Goal: Transaction & Acquisition: Purchase product/service

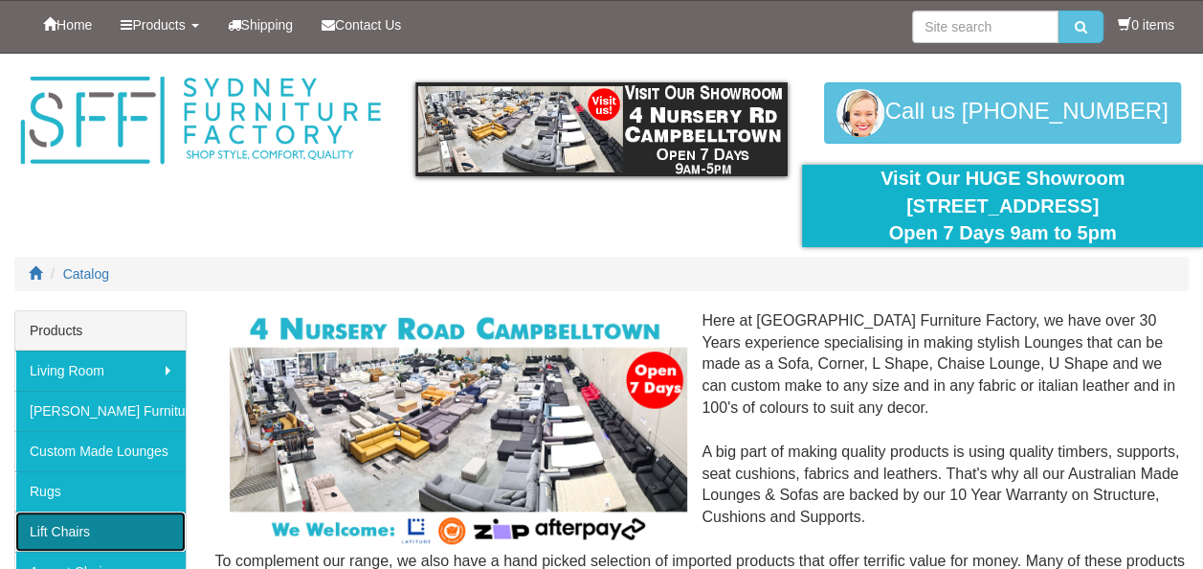
click at [67, 533] on link "Lift Chairs" at bounding box center [100, 531] width 170 height 40
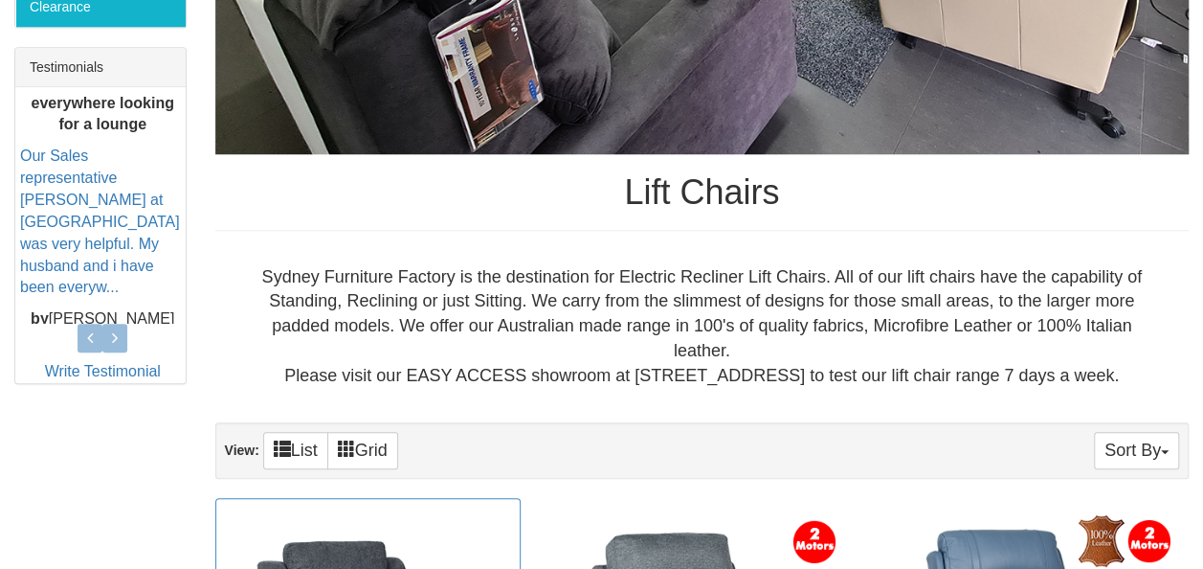
scroll to position [862, 0]
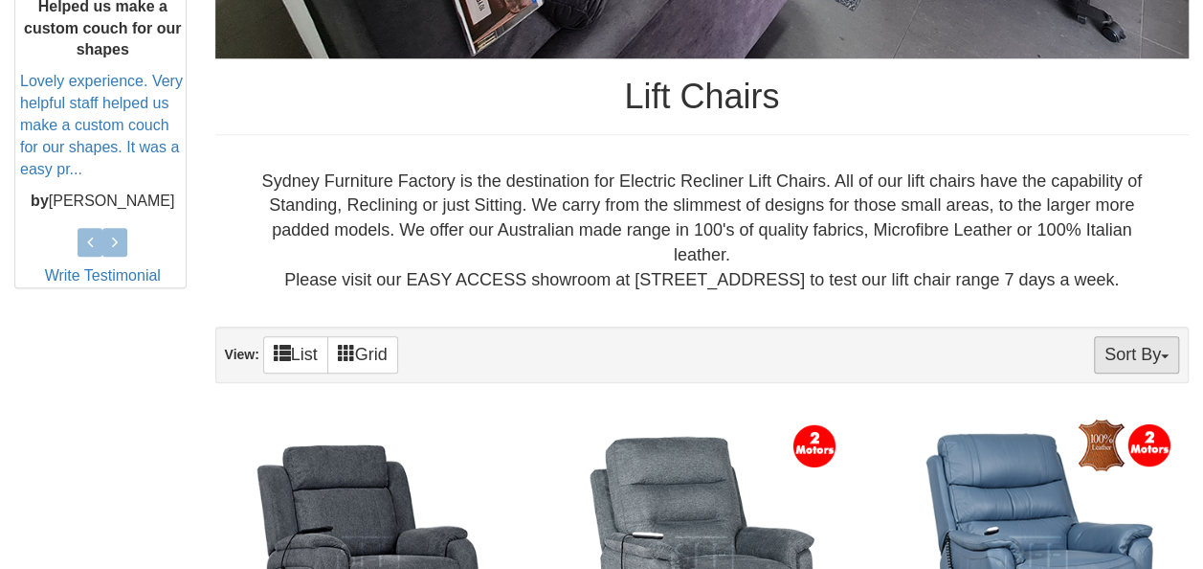
click at [1164, 359] on button "Sort By" at bounding box center [1136, 354] width 85 height 37
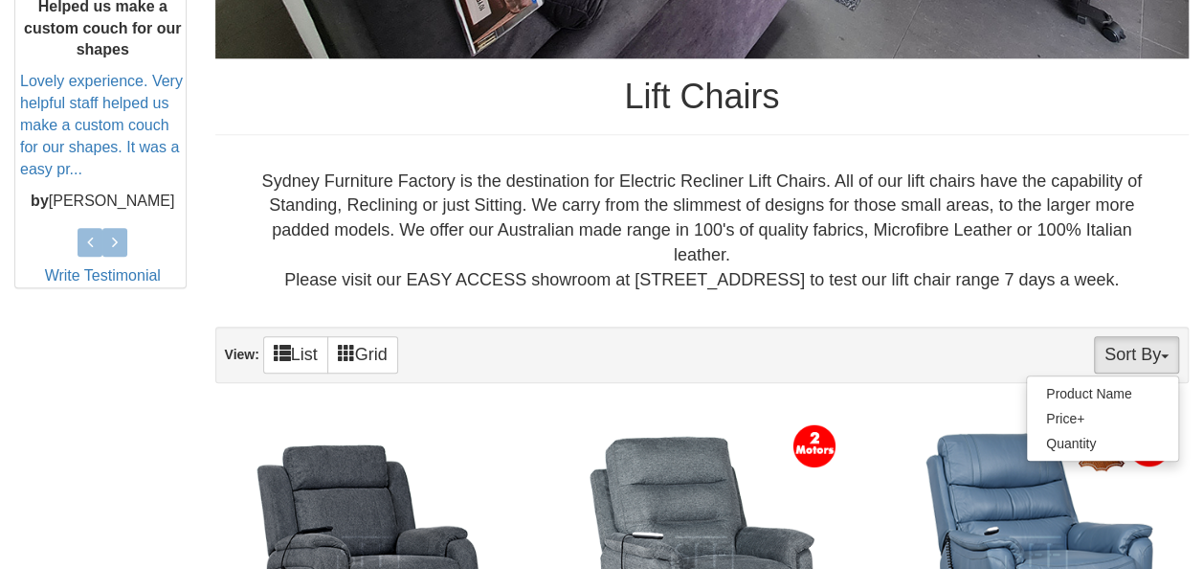
click at [1164, 360] on button "Sort By" at bounding box center [1136, 354] width 85 height 37
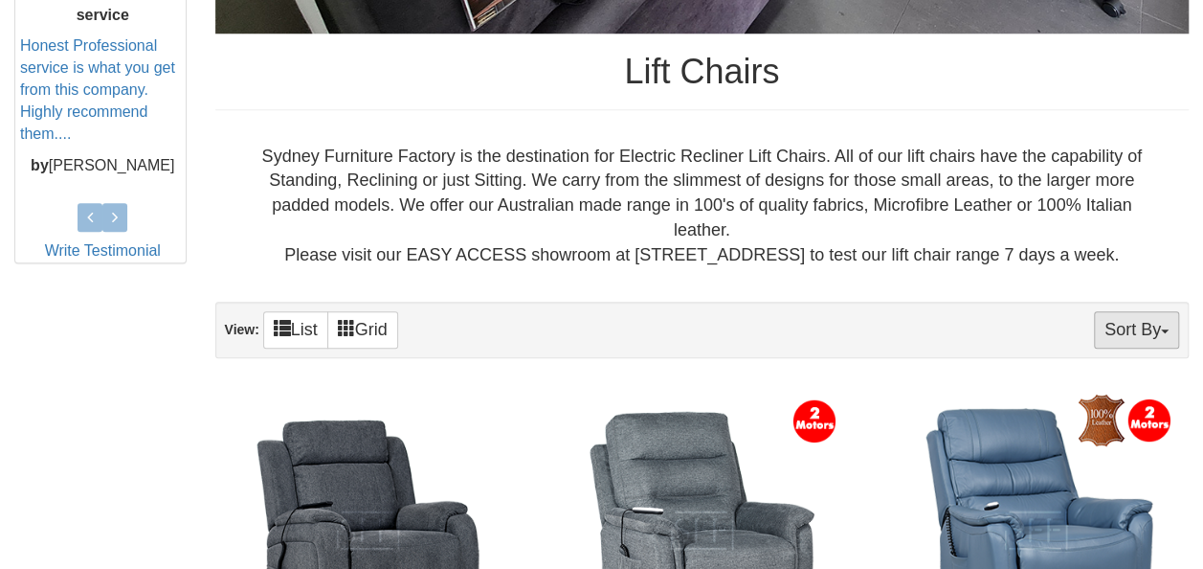
scroll to position [957, 0]
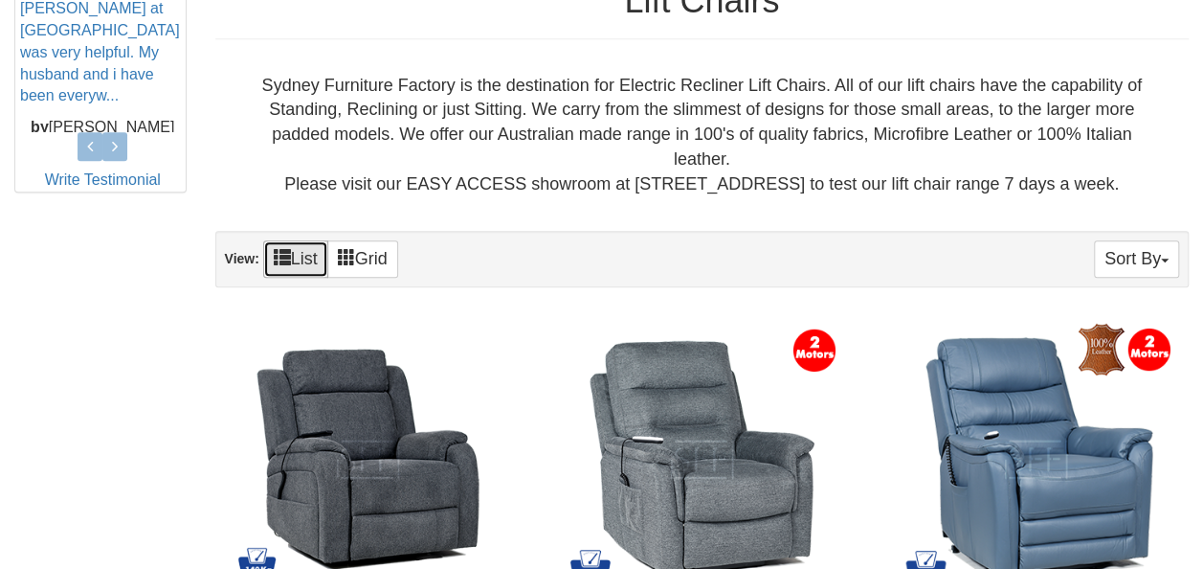
click at [289, 258] on span at bounding box center [282, 256] width 17 height 17
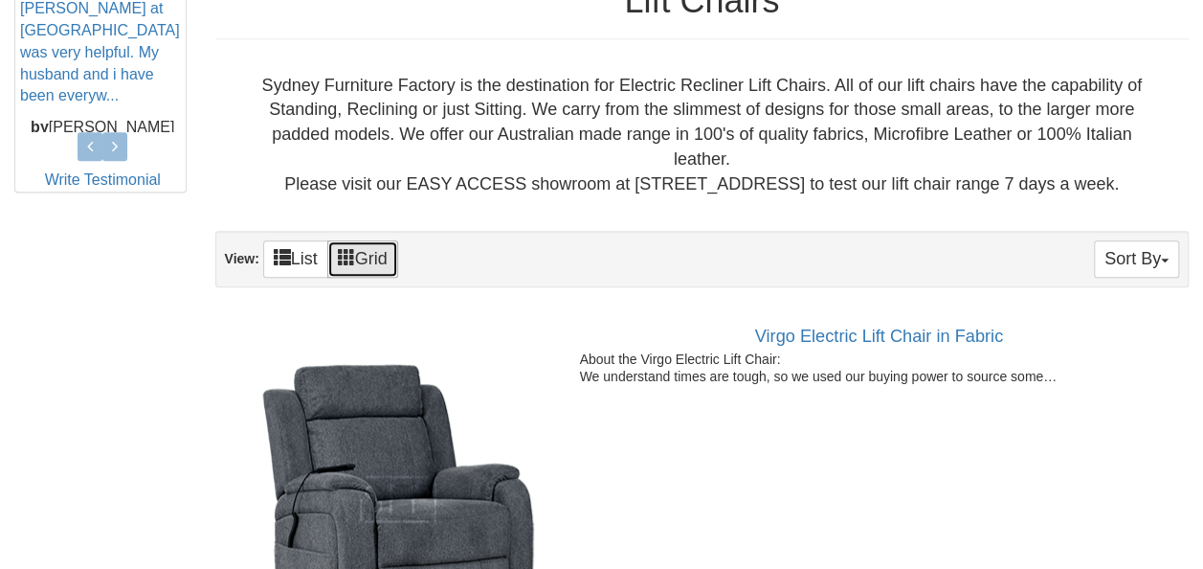
click at [366, 254] on link "Grid" at bounding box center [362, 258] width 71 height 37
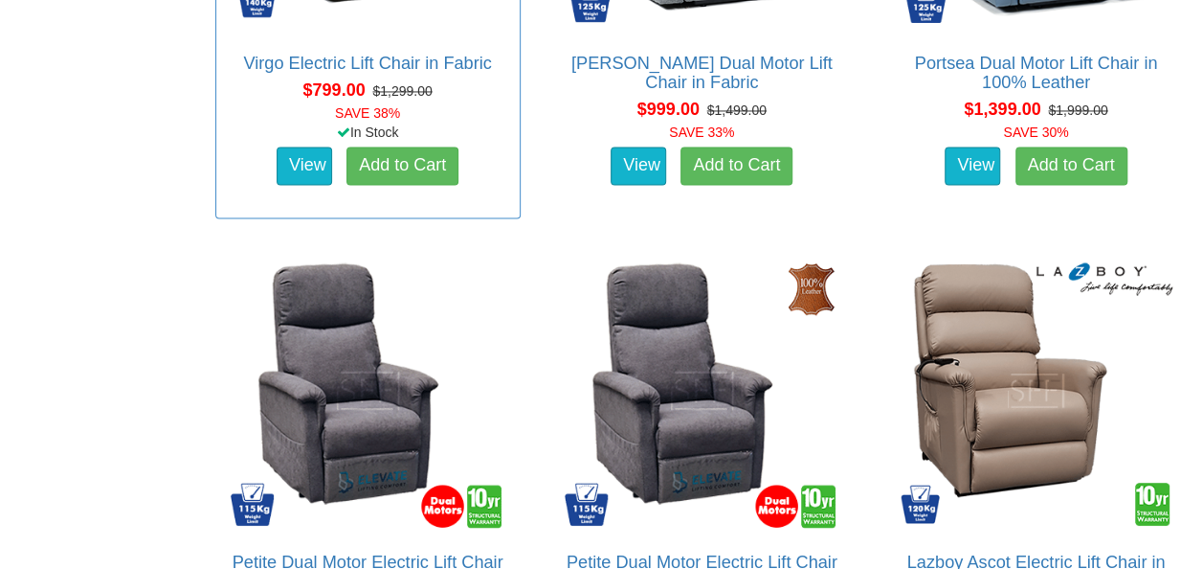
scroll to position [1628, 0]
